Goal: Task Accomplishment & Management: Manage account settings

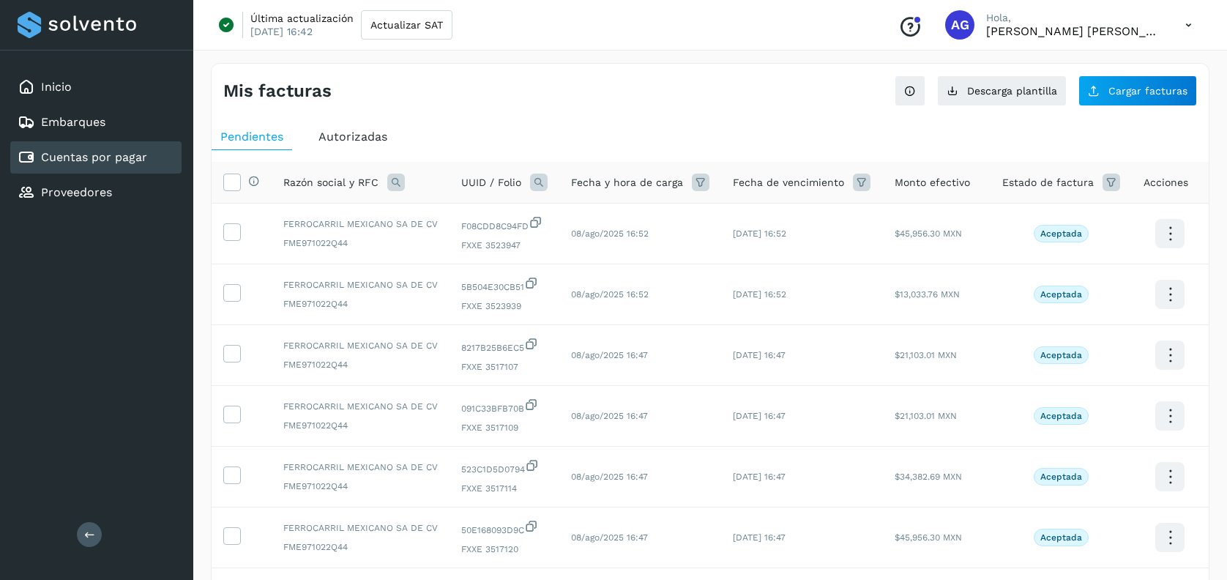
scroll to position [356, 0]
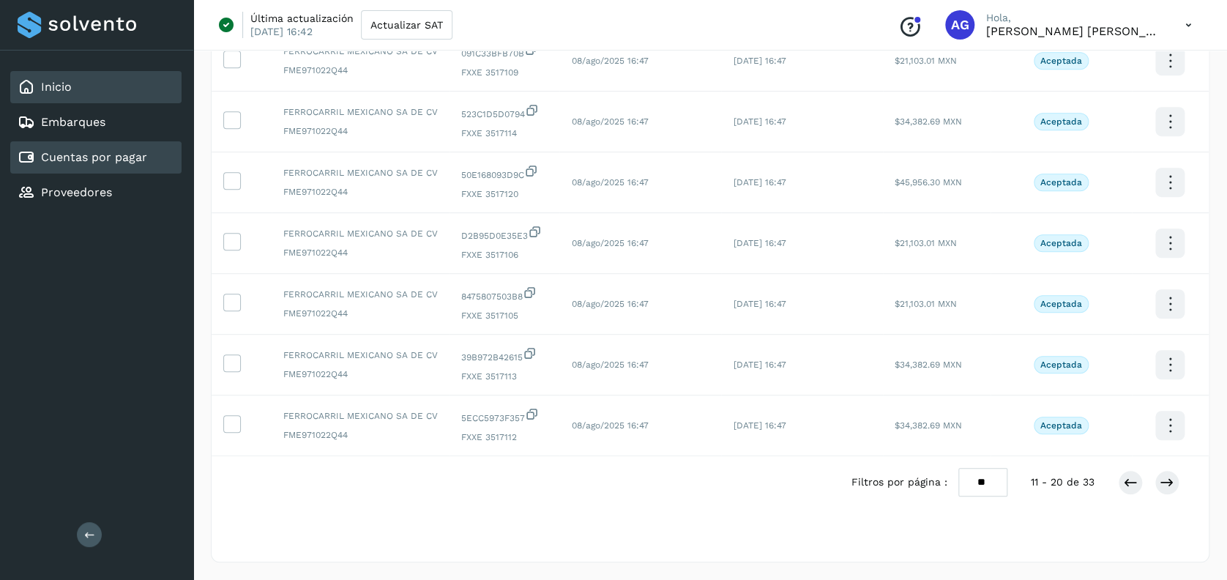
click at [80, 95] on div "Inicio" at bounding box center [95, 87] width 171 height 32
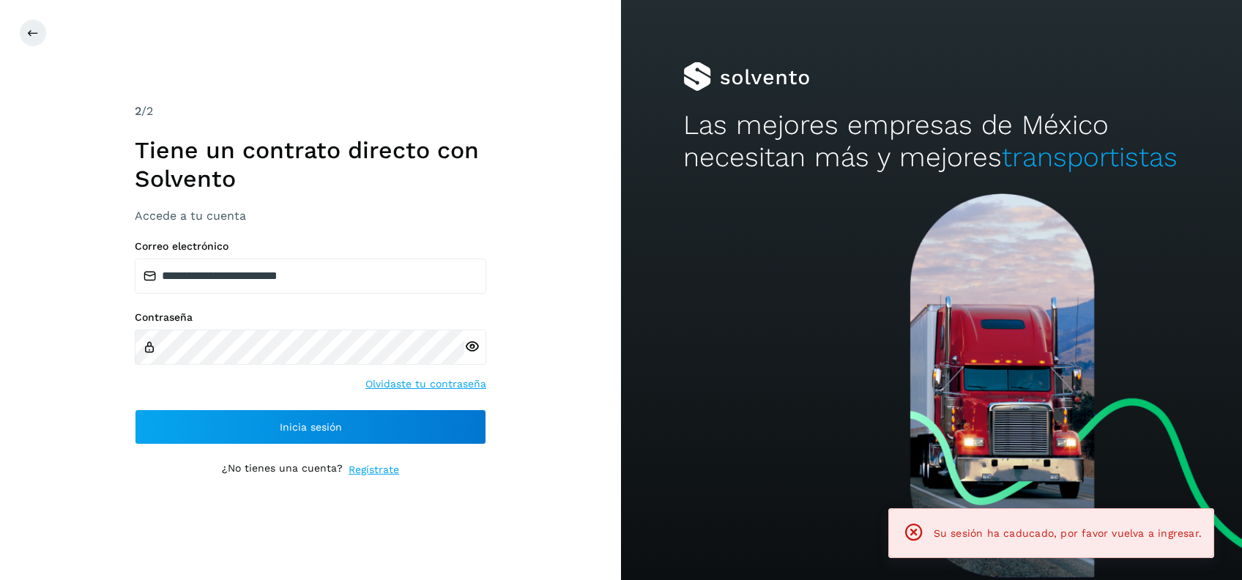
click at [408, 445] on div "**********" at bounding box center [310, 290] width 351 height 374
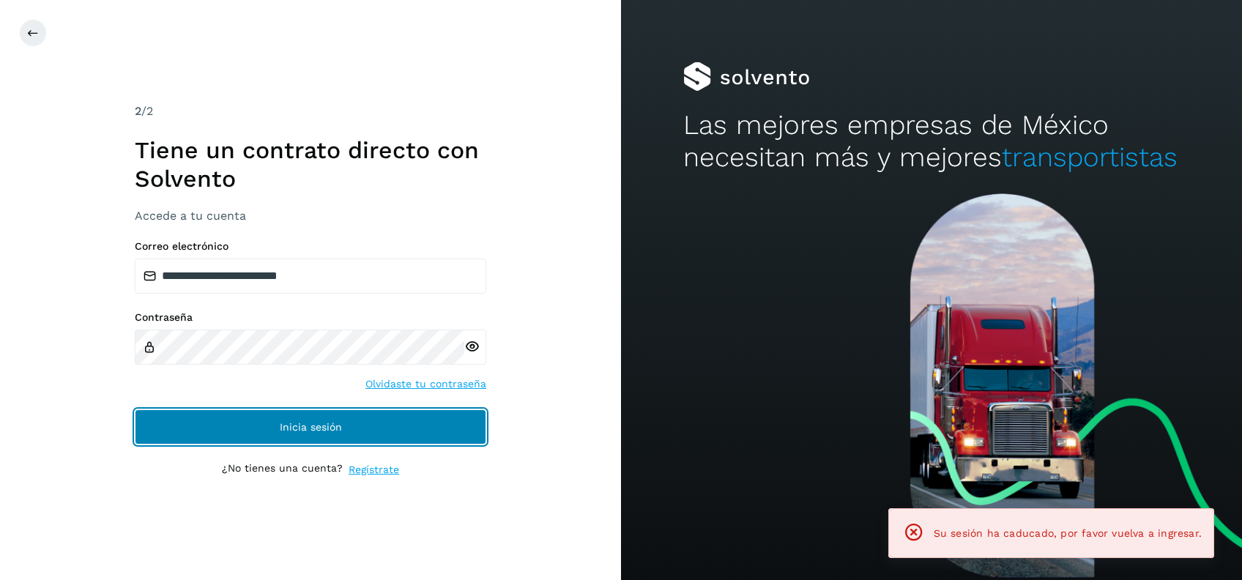
click at [410, 429] on button "Inicia sesión" at bounding box center [310, 426] width 351 height 35
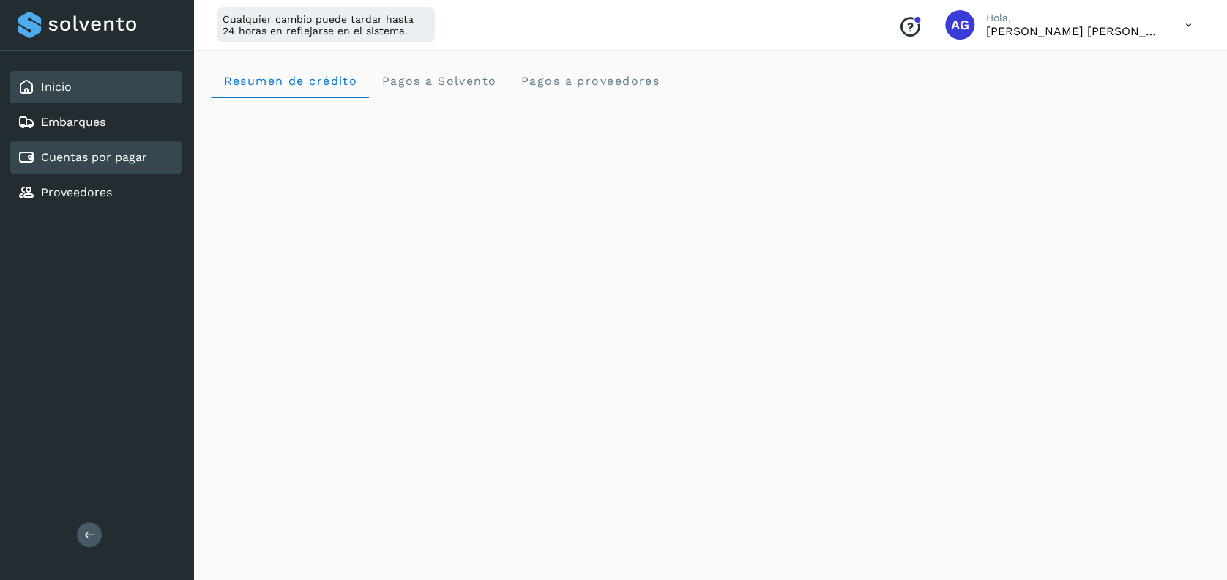
click at [92, 146] on div "Cuentas por pagar" at bounding box center [95, 157] width 171 height 32
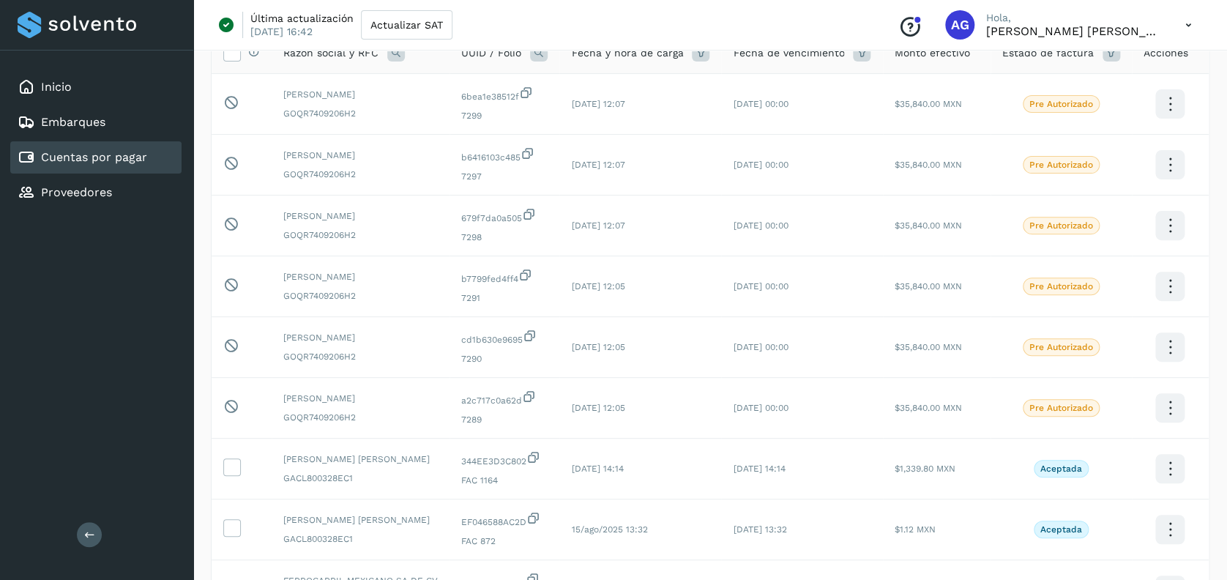
scroll to position [96, 0]
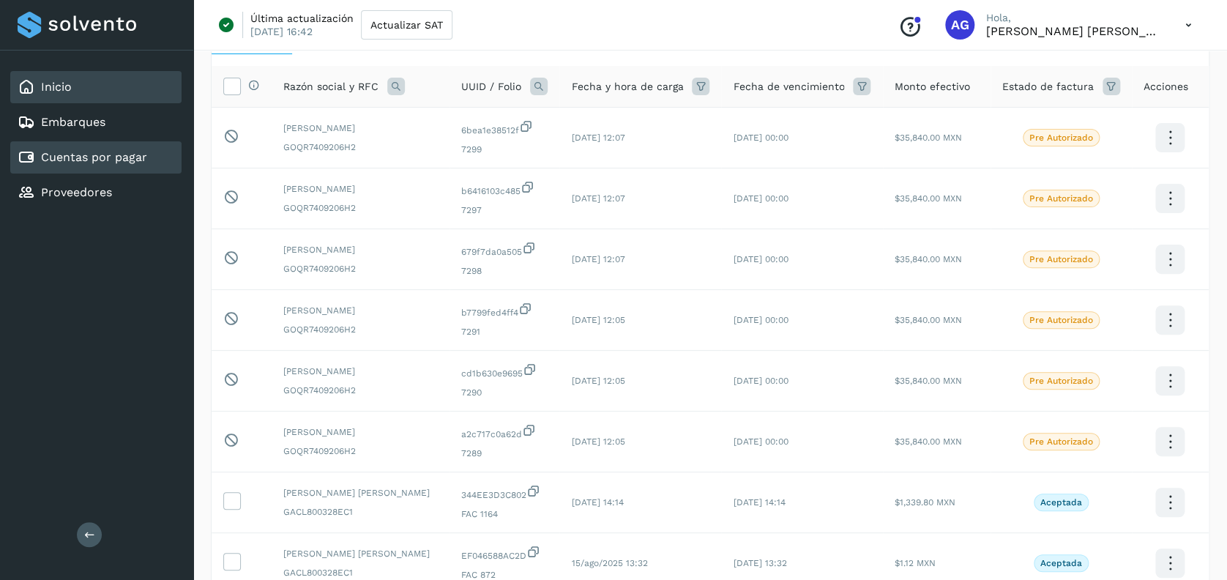
click at [109, 94] on div "Inicio" at bounding box center [95, 87] width 171 height 32
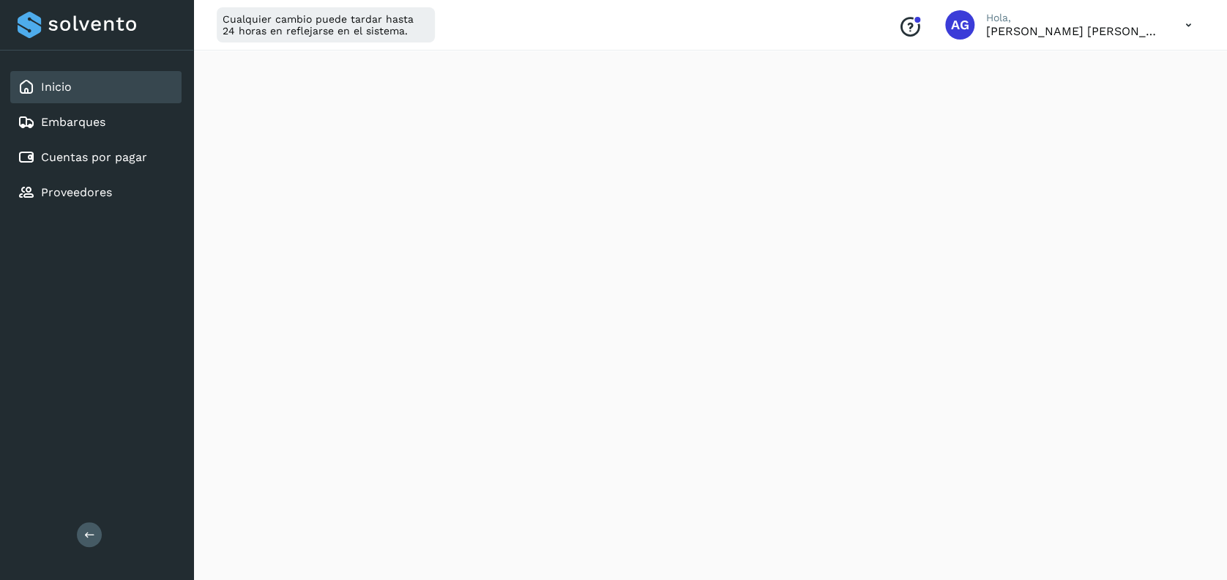
scroll to position [453, 0]
